Goal: Find specific page/section: Find specific page/section

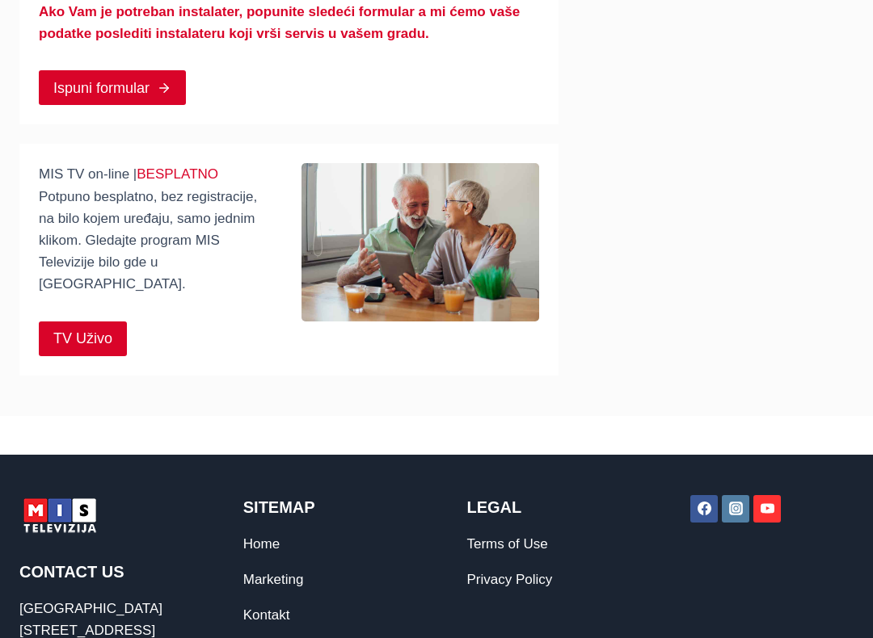
scroll to position [405, 0]
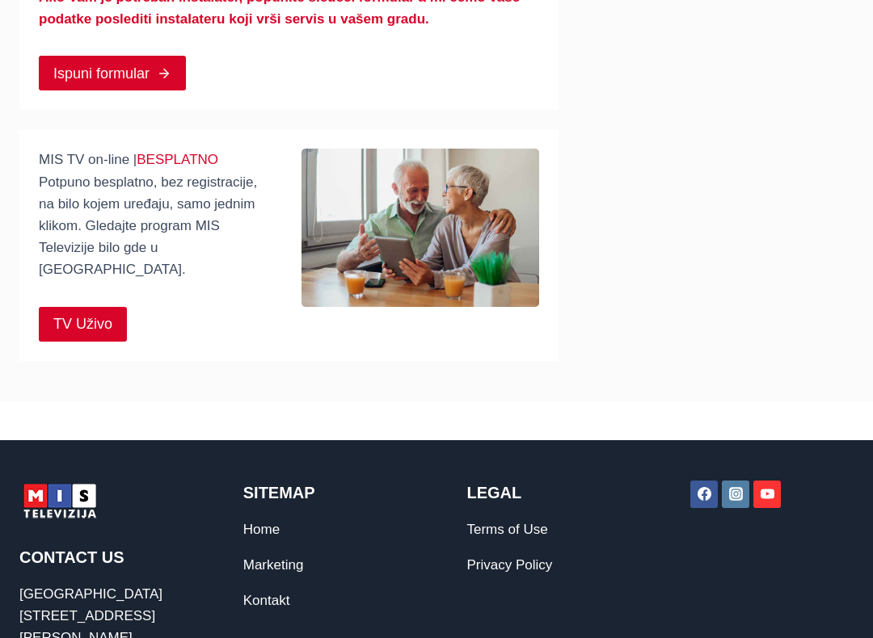
click at [89, 313] on span "TV Uživo" at bounding box center [82, 324] width 59 height 23
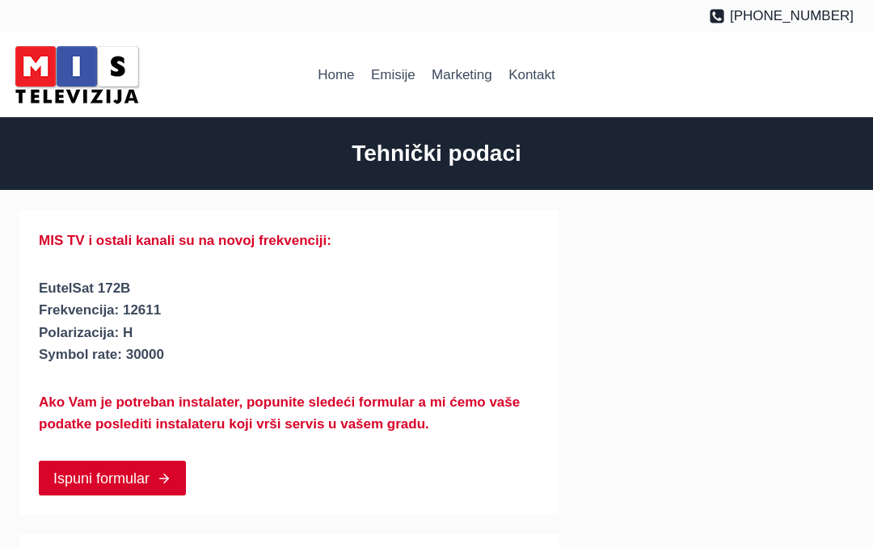
click at [540, 81] on link "Kontakt" at bounding box center [531, 75] width 63 height 39
